Goal: Task Accomplishment & Management: Complete application form

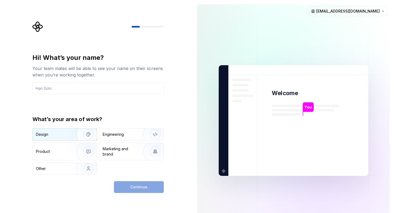
click at [52, 138] on div "Design" at bounding box center [65, 135] width 64 height 12
click at [115, 87] on input "text" at bounding box center [97, 88] width 131 height 12
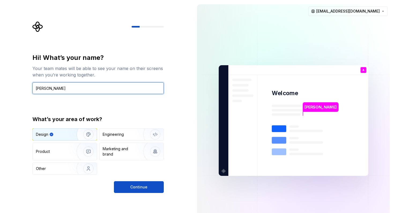
type input "[PERSON_NAME]"
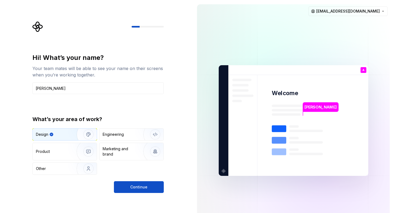
click at [134, 181] on div "Hi! What’s your name? Your team mates will be able to see your name on their sc…" at bounding box center [97, 124] width 131 height 140
